Goal: Task Accomplishment & Management: Use online tool/utility

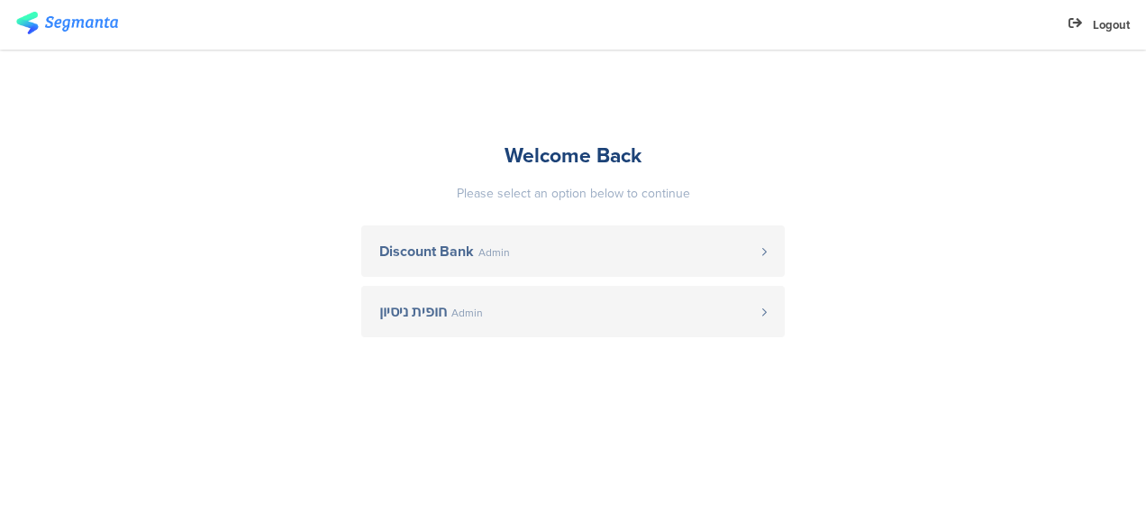
click at [458, 244] on span "Discount Bank" at bounding box center [426, 251] width 95 height 14
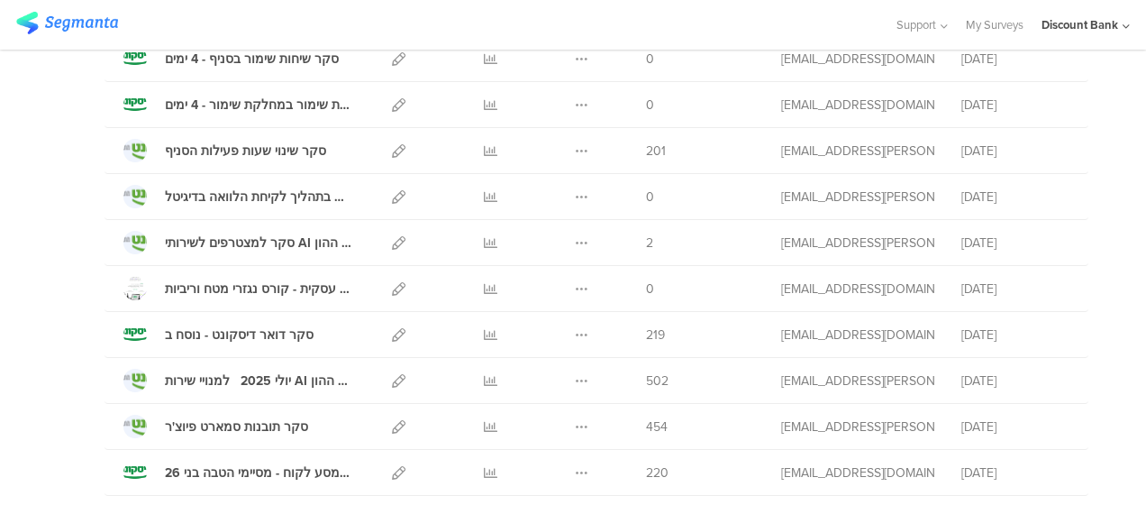
scroll to position [346, 0]
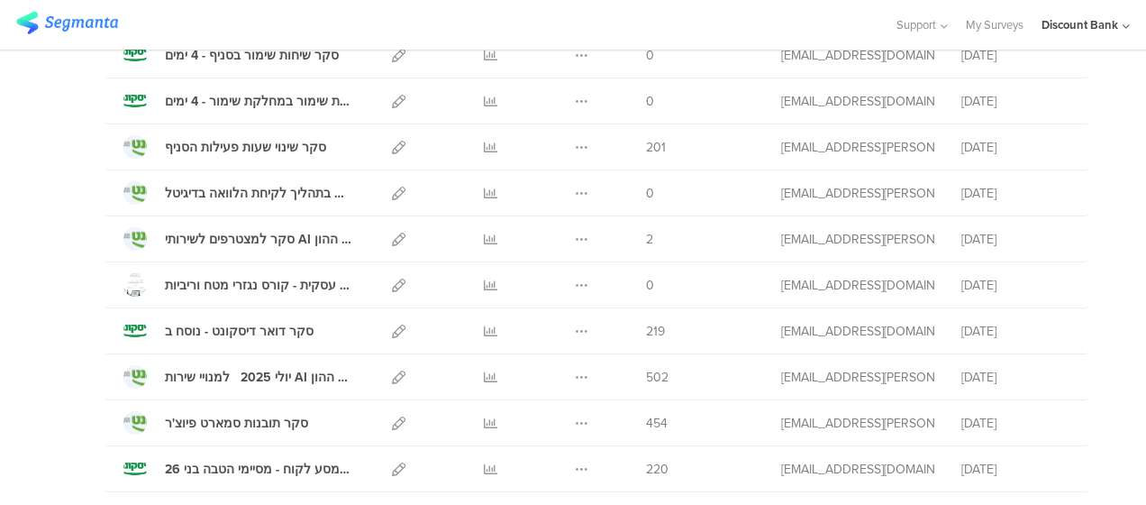
click at [482, 144] on div at bounding box center [490, 146] width 54 height 45
click at [484, 148] on icon at bounding box center [491, 148] width 14 height 14
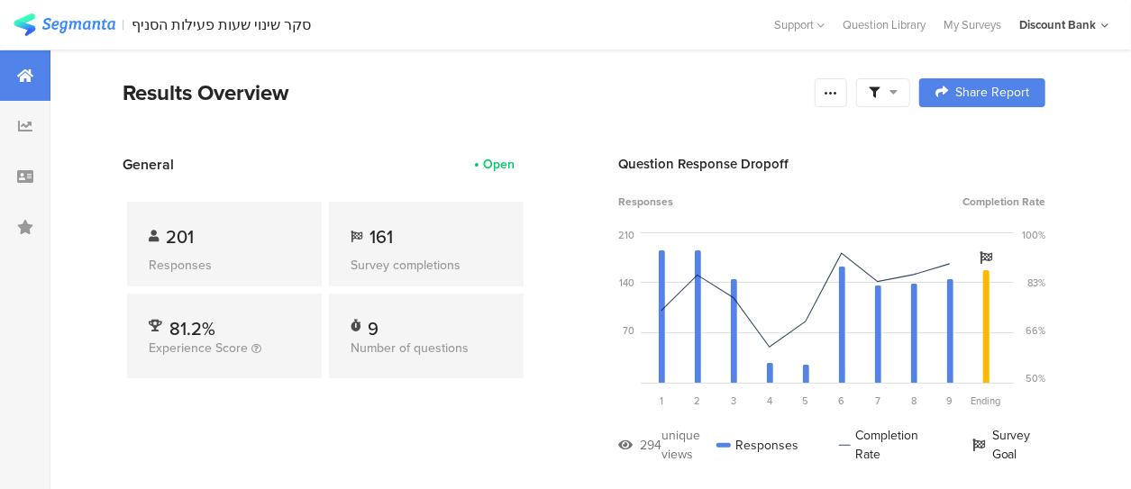
click at [838, 89] on icon at bounding box center [831, 93] width 14 height 14
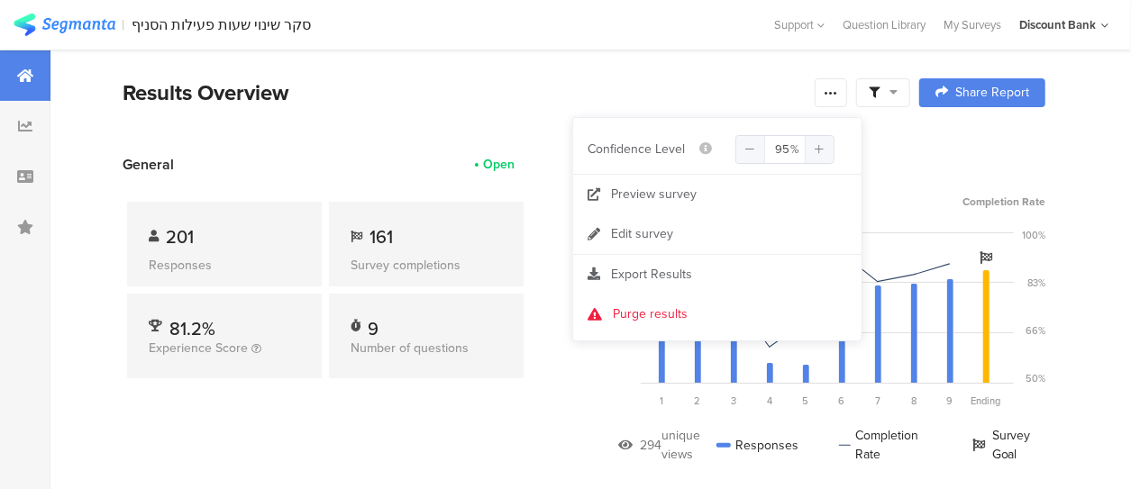
click at [698, 273] on div "Export Results" at bounding box center [717, 275] width 288 height 18
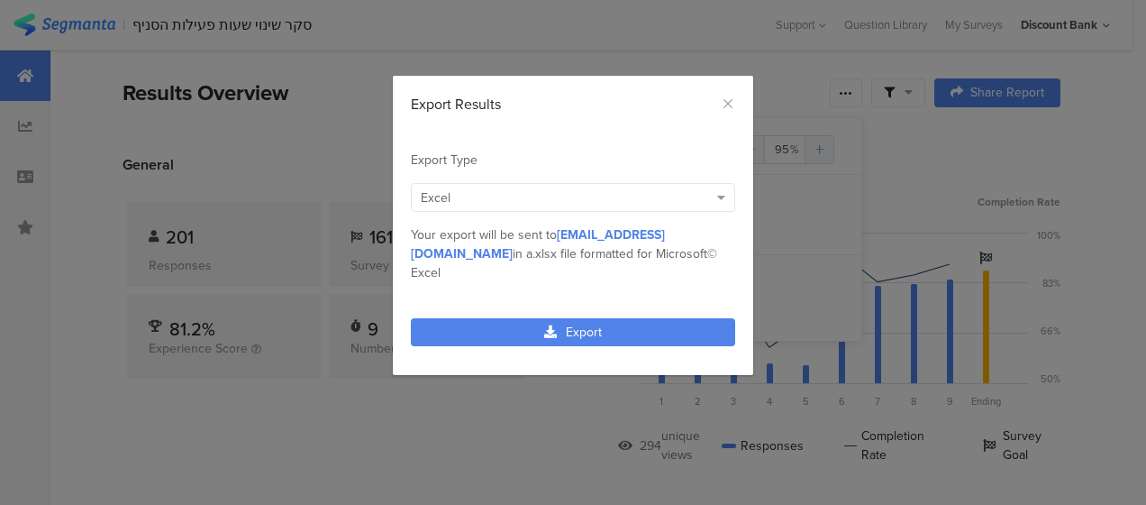
click at [623, 318] on link "Export" at bounding box center [573, 332] width 324 height 28
